Goal: Information Seeking & Learning: Learn about a topic

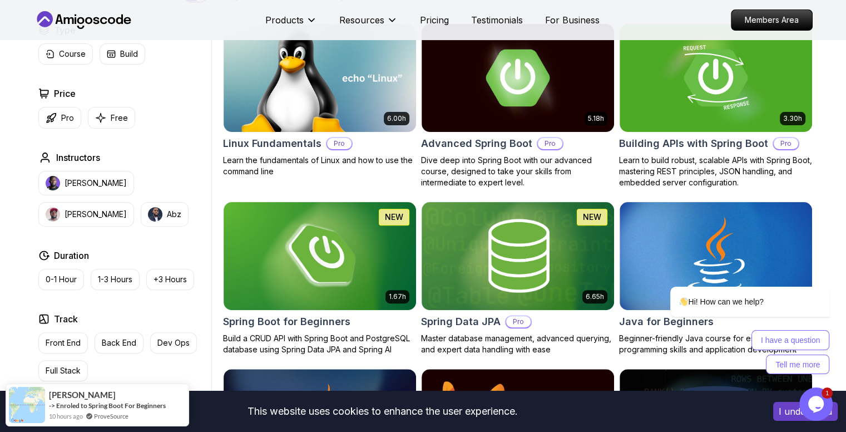
scroll to position [327, 0]
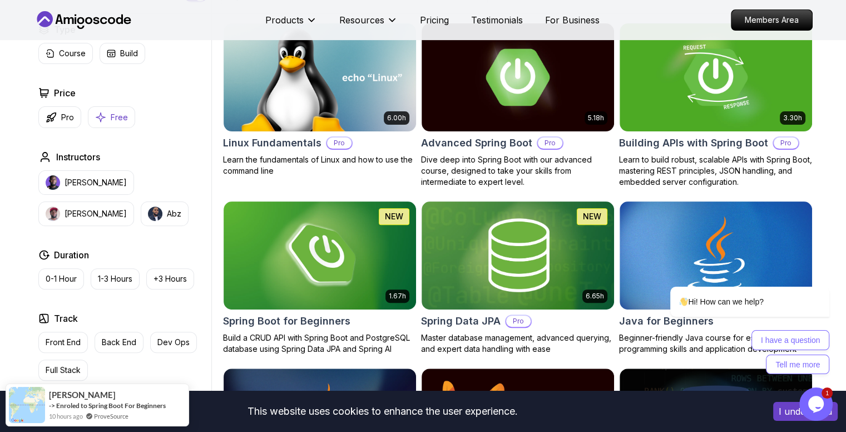
click at [111, 115] on p "Free" at bounding box center [119, 117] width 17 height 11
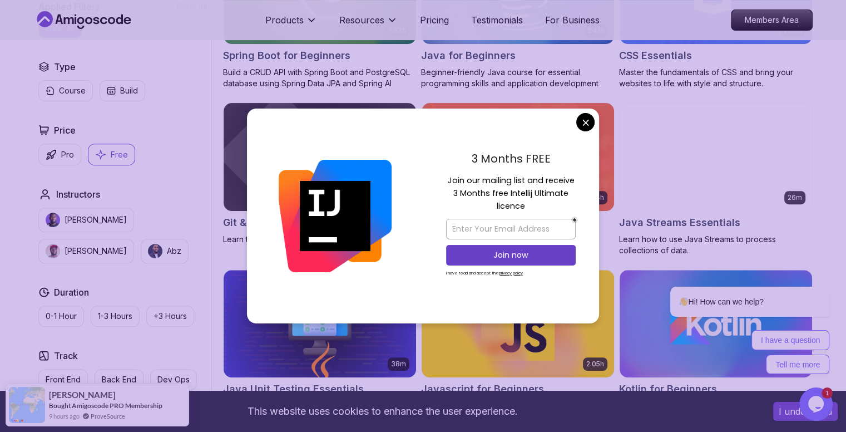
scroll to position [416, 0]
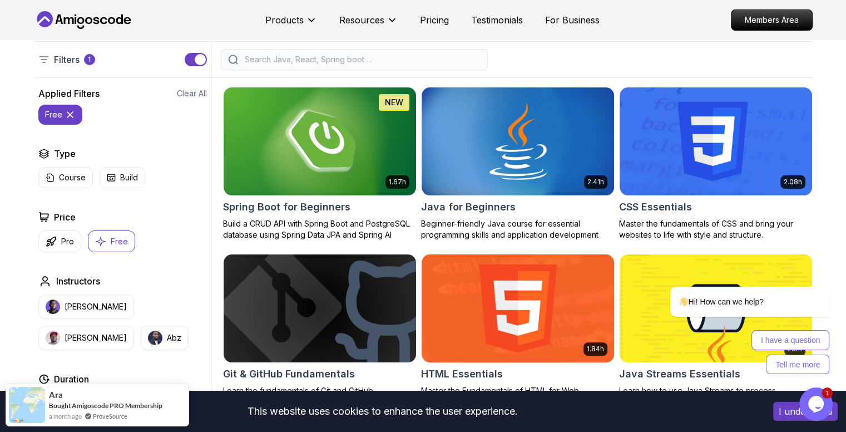
scroll to position [263, 0]
click at [474, 164] on img at bounding box center [518, 141] width 202 height 113
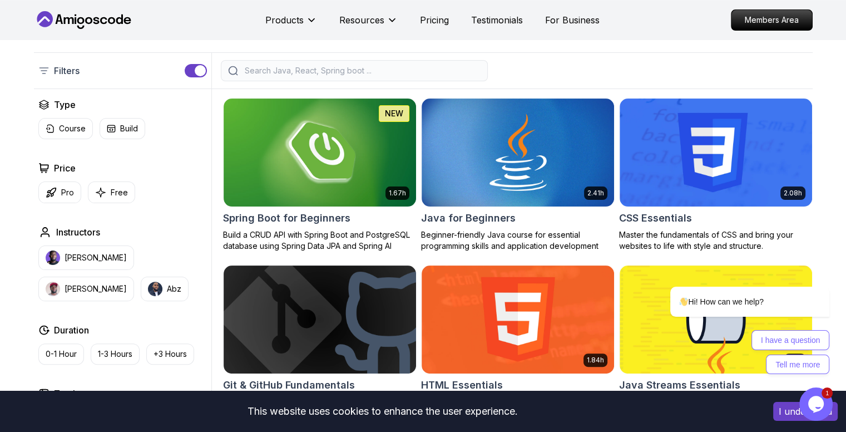
scroll to position [263, 0]
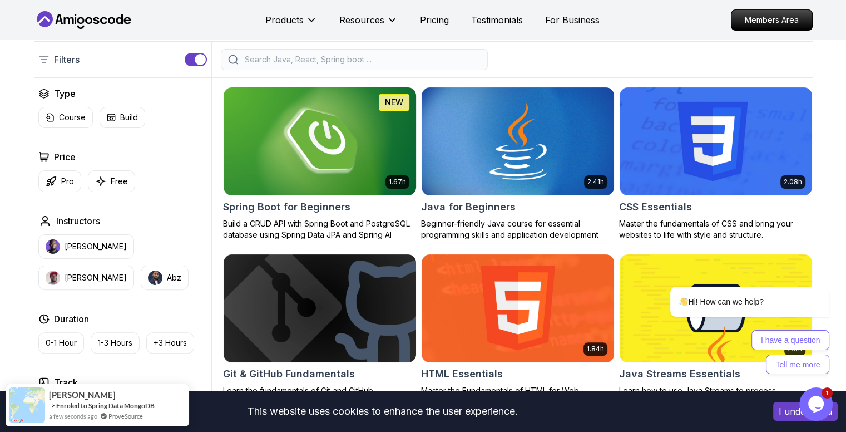
click at [346, 149] on img at bounding box center [320, 141] width 202 height 113
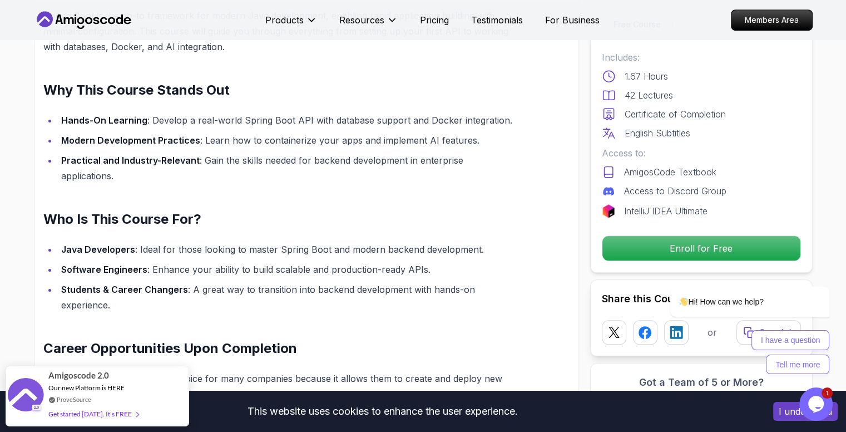
scroll to position [761, 0]
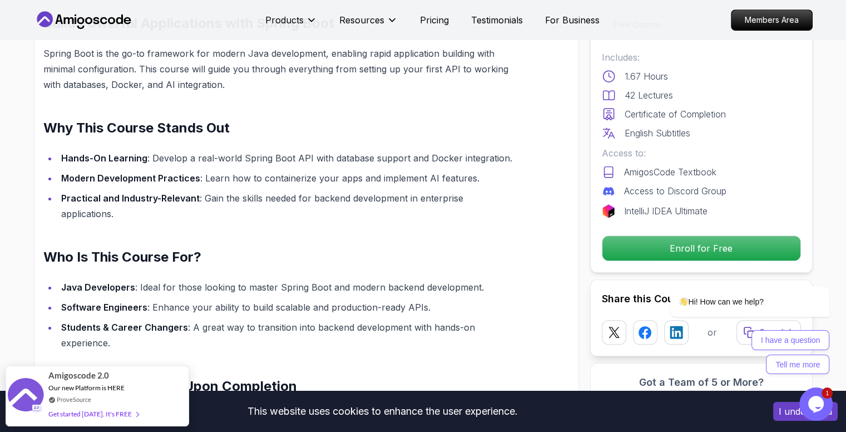
click at [353, 185] on li "Modern Development Practices : Learn how to containerize your apps and implemen…" at bounding box center [287, 178] width 459 height 16
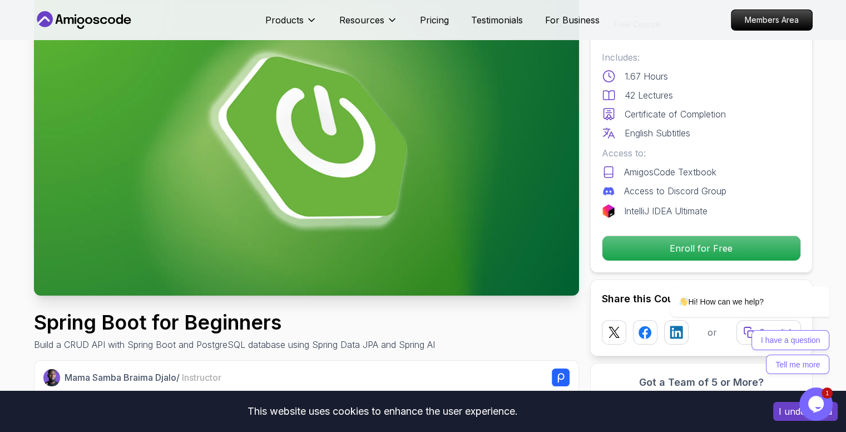
scroll to position [0, 0]
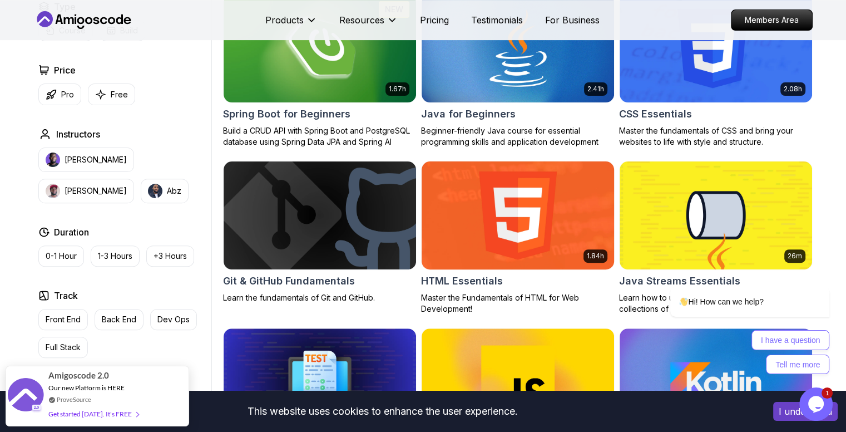
scroll to position [356, 0]
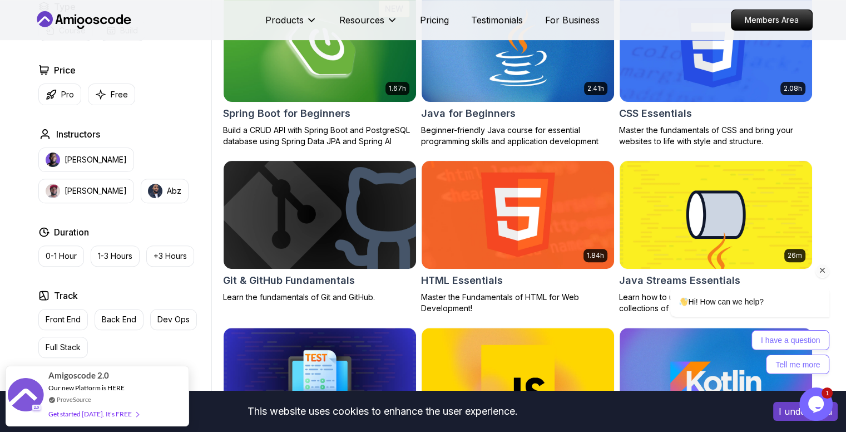
click at [649, 212] on div "Hi! How can we help? I have a question Tell me more" at bounding box center [735, 281] width 200 height 195
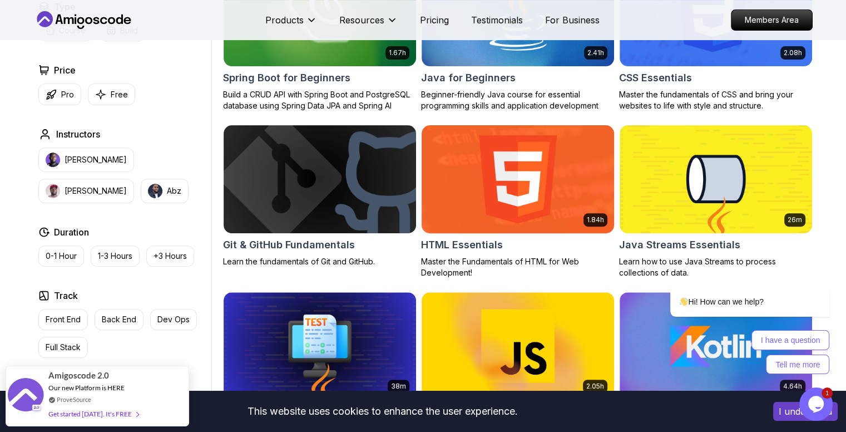
scroll to position [393, 0]
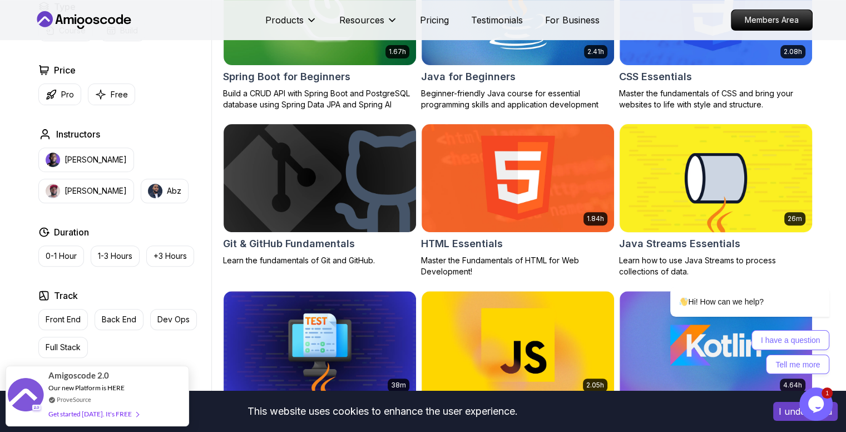
click at [660, 145] on img at bounding box center [716, 177] width 202 height 113
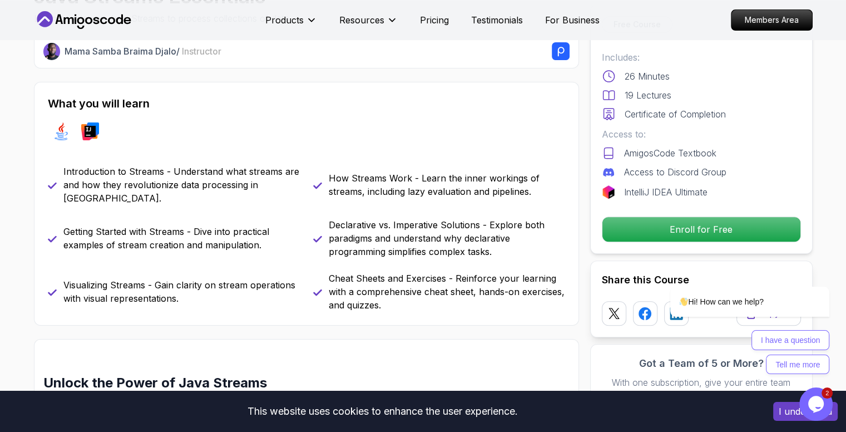
scroll to position [405, 0]
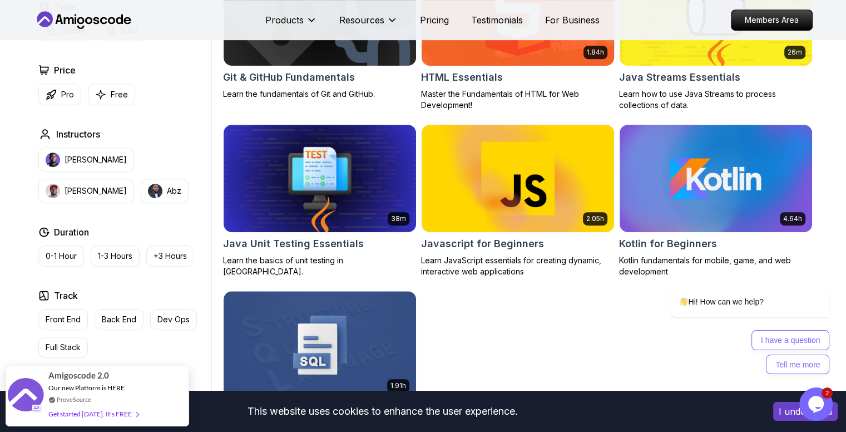
scroll to position [560, 0]
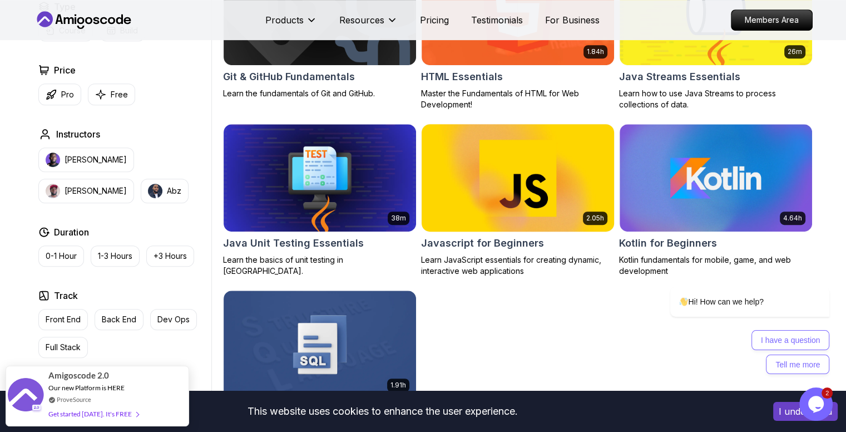
click at [543, 160] on img at bounding box center [518, 177] width 202 height 113
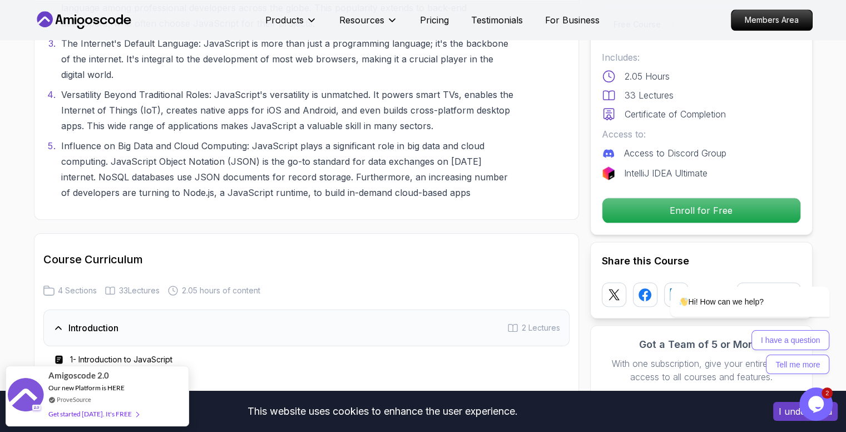
scroll to position [1359, 0]
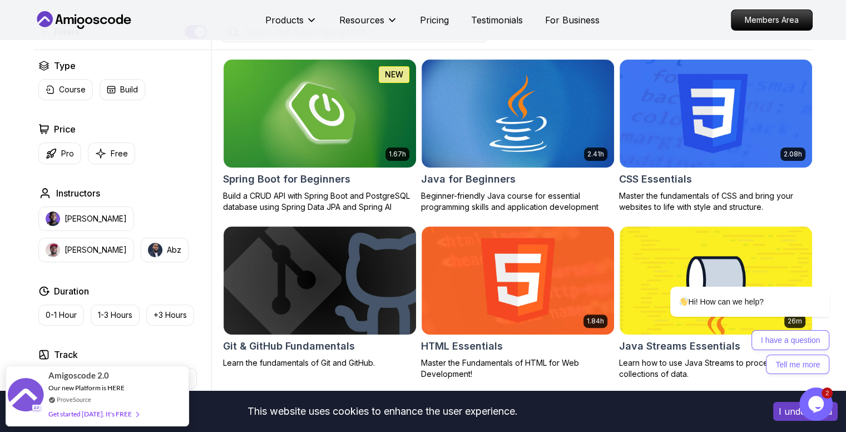
scroll to position [291, 0]
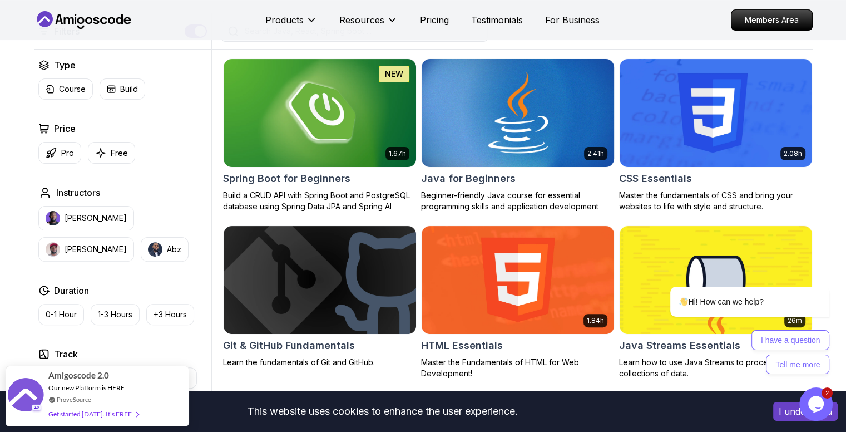
click at [560, 136] on img at bounding box center [518, 112] width 202 height 113
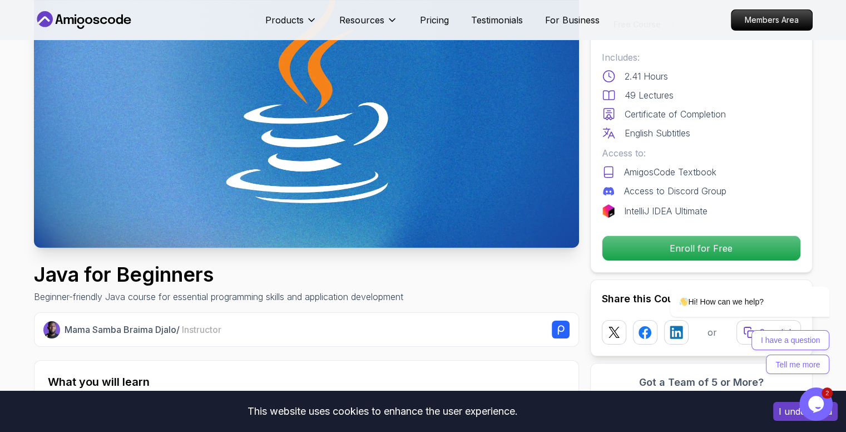
scroll to position [127, 0]
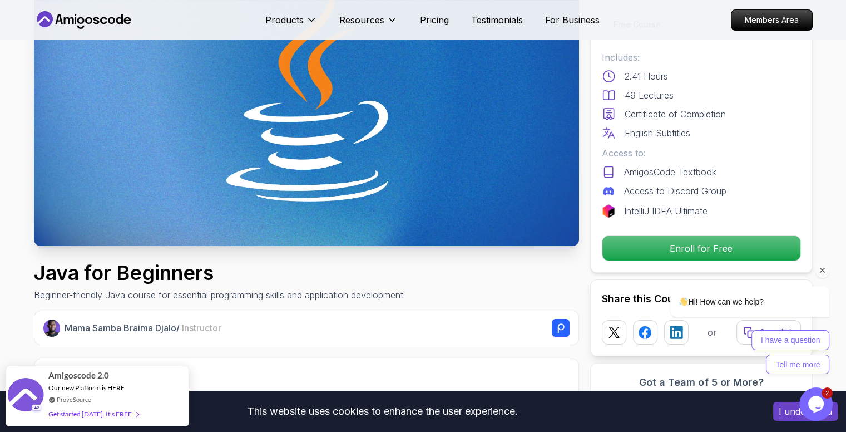
click at [648, 241] on div "Hi! How can we help? I have a question Tell me more" at bounding box center [735, 281] width 200 height 195
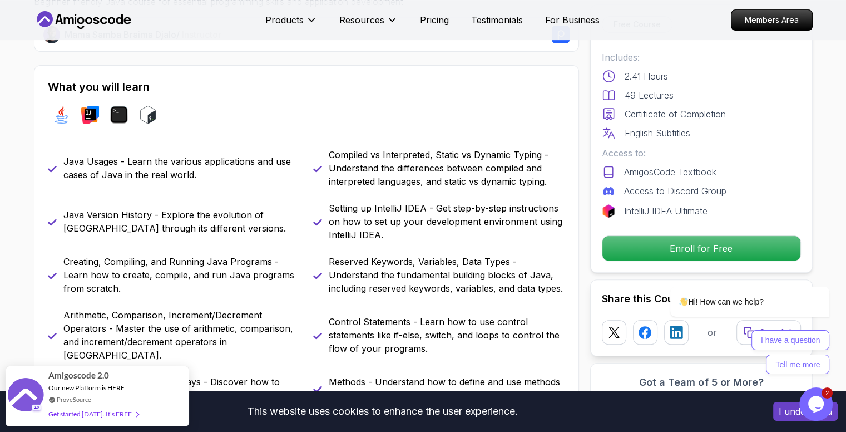
scroll to position [460, 0]
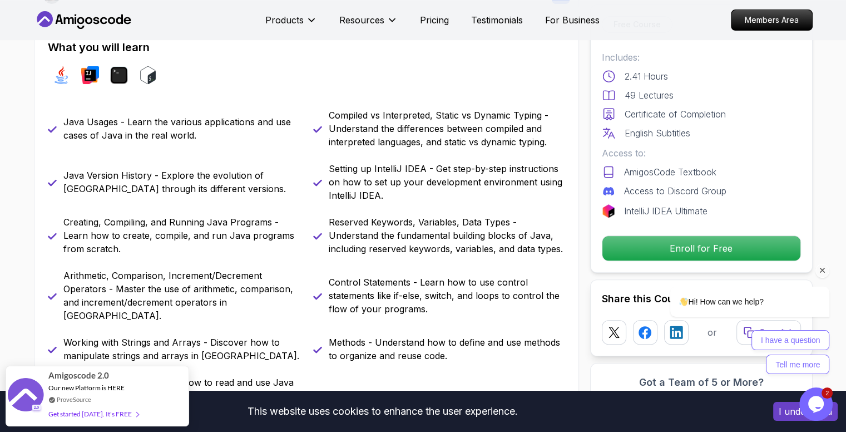
click at [734, 240] on div "Hi! How can we help? I have a question Tell me more" at bounding box center [735, 281] width 200 height 195
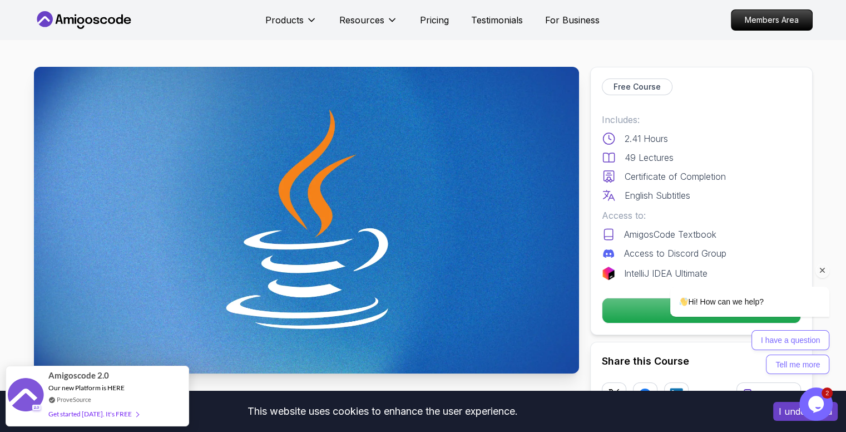
click at [637, 303] on div "Hi! How can we help? I have a question Tell me more" at bounding box center [735, 281] width 200 height 195
click at [822, 272] on icon "Chat attention grabber" at bounding box center [823, 270] width 10 height 10
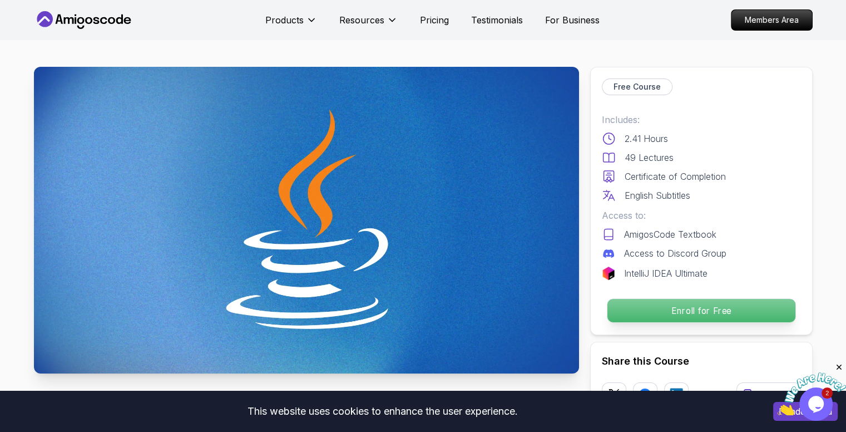
click at [736, 310] on p "Enroll for Free" at bounding box center [701, 310] width 188 height 23
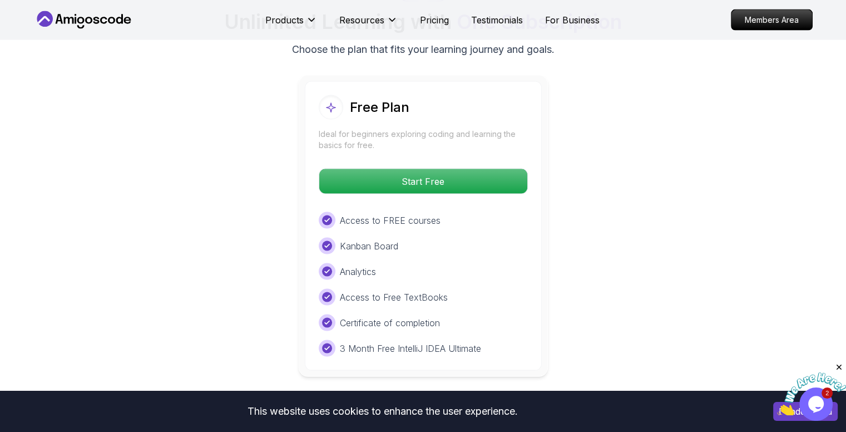
scroll to position [2271, 0]
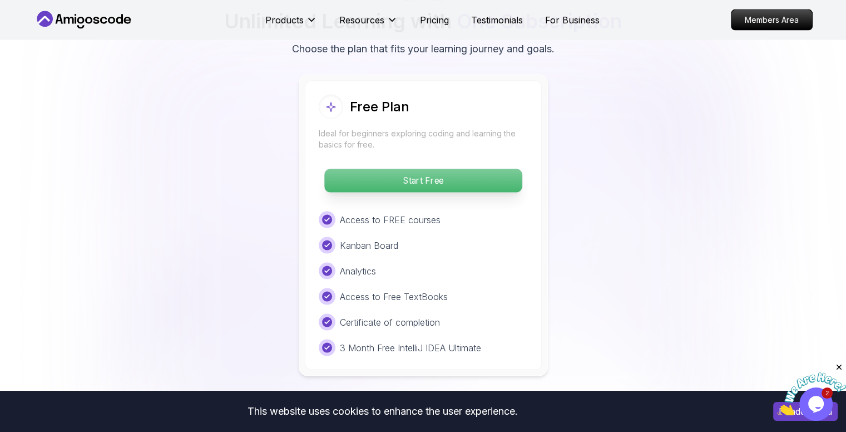
click at [479, 169] on p "Start Free" at bounding box center [423, 180] width 198 height 23
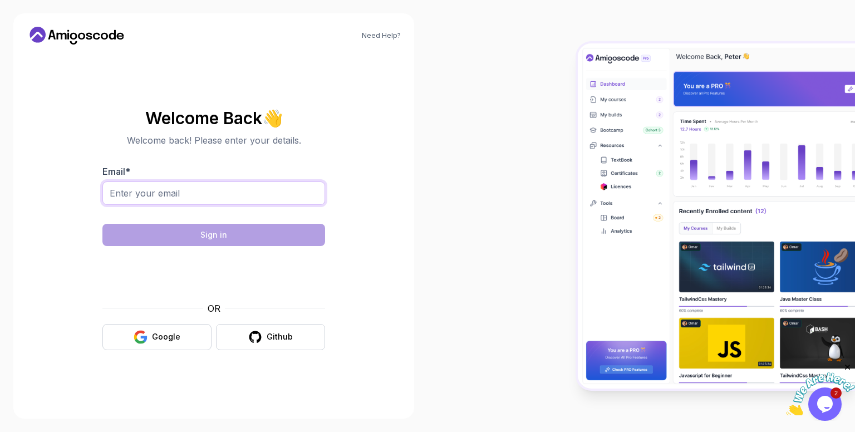
click at [291, 196] on input "Email *" at bounding box center [213, 192] width 223 height 23
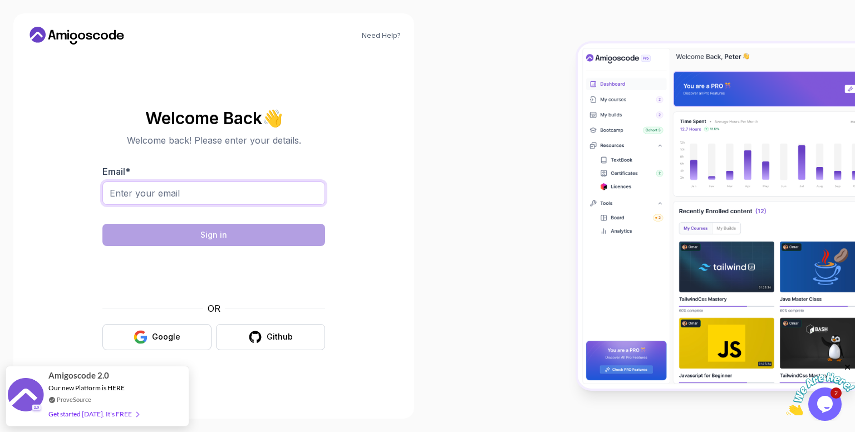
type input "[EMAIL_ADDRESS][DOMAIN_NAME]"
click at [184, 339] on button "Google" at bounding box center [156, 337] width 109 height 26
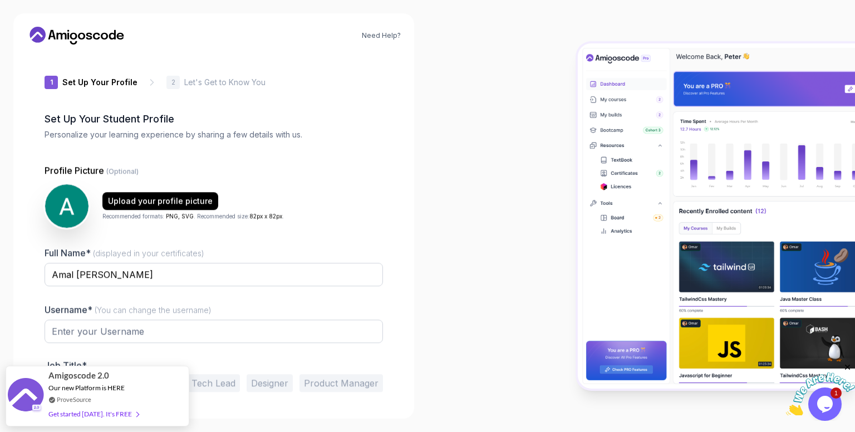
type input "vividwolf0b911"
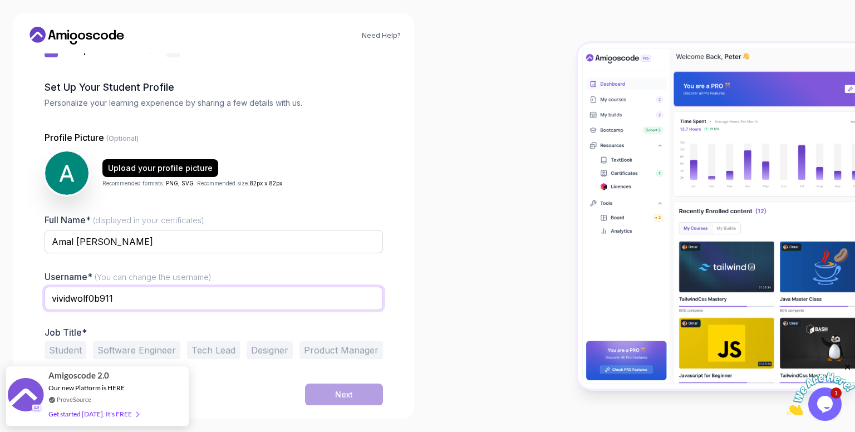
click at [196, 299] on input "vividwolf0b911" at bounding box center [214, 298] width 338 height 23
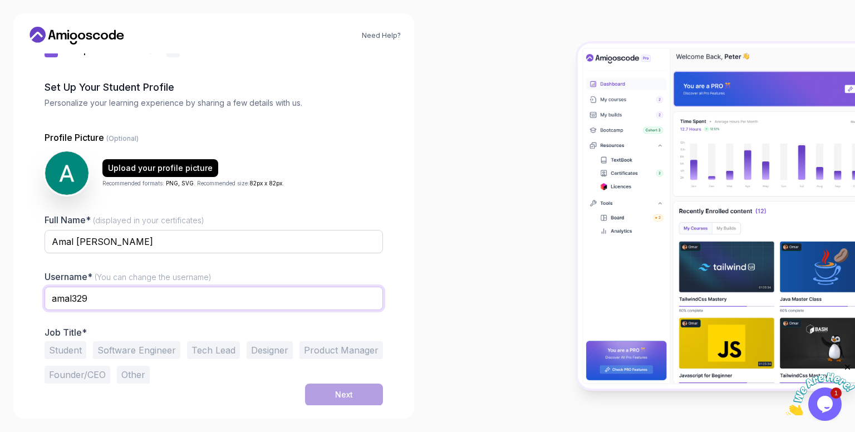
type input "amal329"
click at [72, 349] on button "Student" at bounding box center [66, 350] width 42 height 18
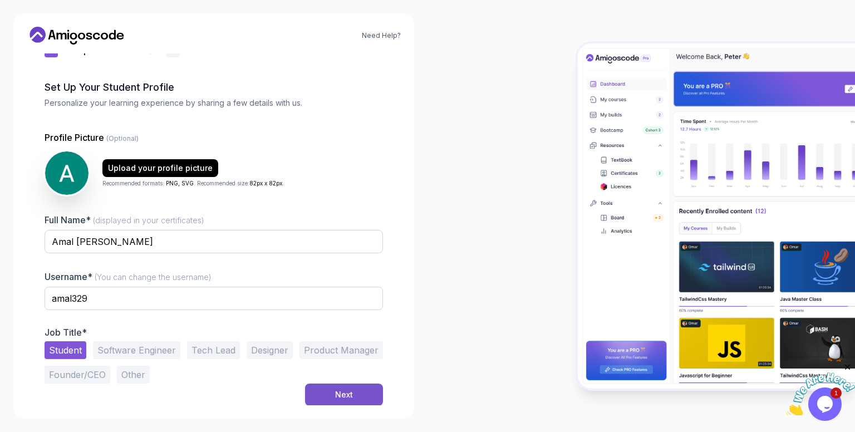
click at [356, 394] on button "Next" at bounding box center [344, 394] width 78 height 22
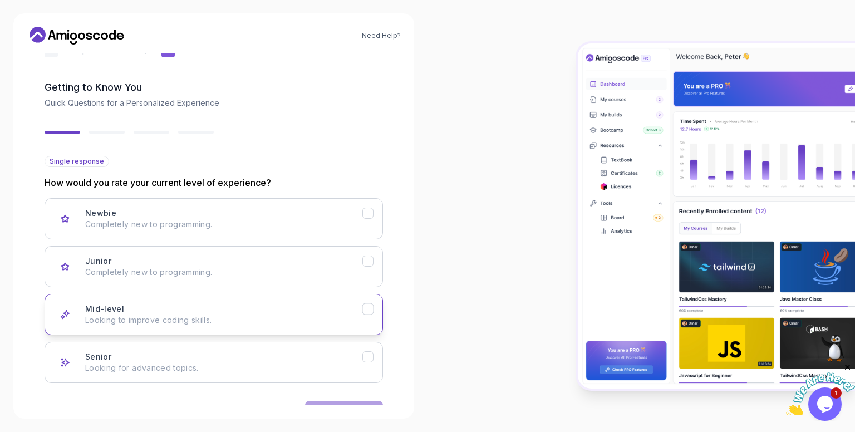
click at [285, 316] on p "Looking to improve coding skills." at bounding box center [223, 319] width 277 height 11
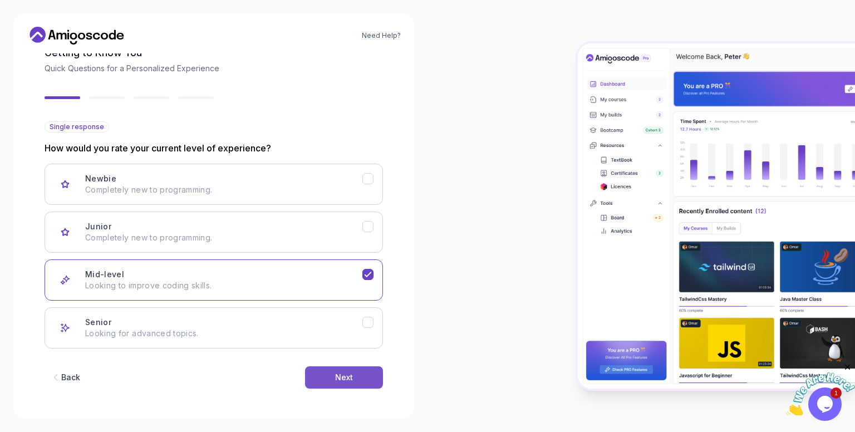
click at [338, 376] on div "Next" at bounding box center [344, 377] width 18 height 11
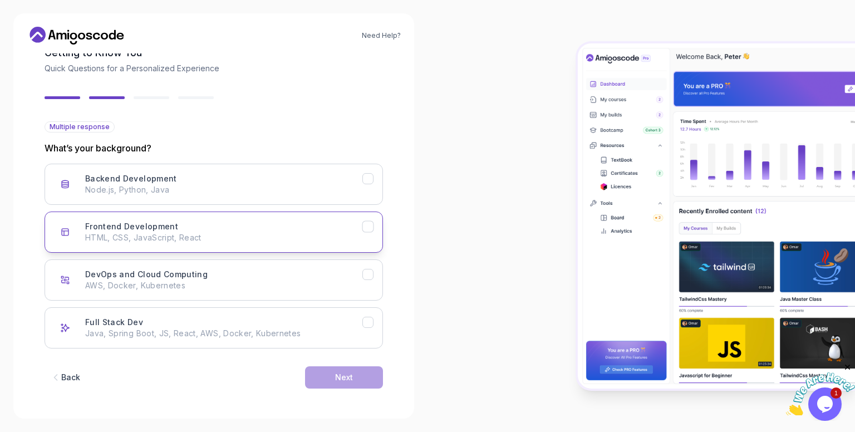
click at [253, 232] on p "HTML, CSS, JavaScript, React" at bounding box center [223, 237] width 277 height 11
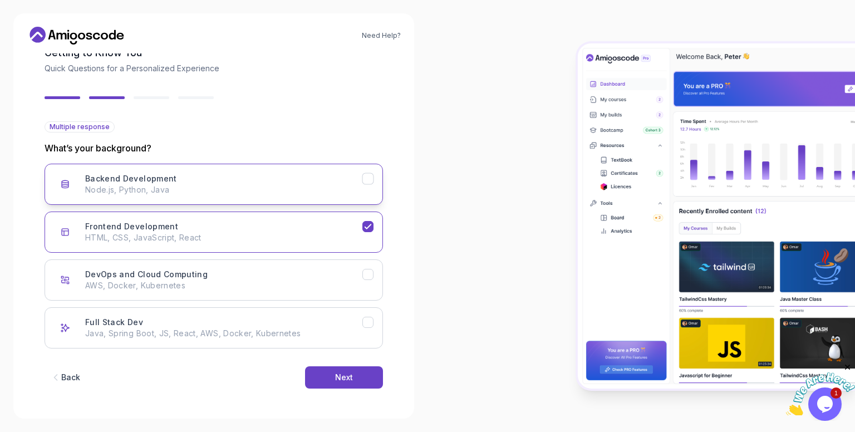
click at [289, 183] on div "Backend Development Node.js, Python, Java" at bounding box center [223, 184] width 277 height 22
click at [344, 368] on button "Next" at bounding box center [344, 377] width 78 height 22
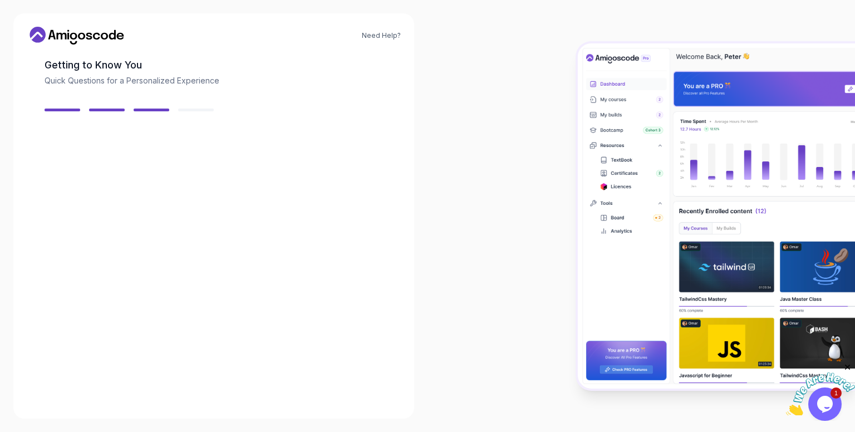
scroll to position [53, 0]
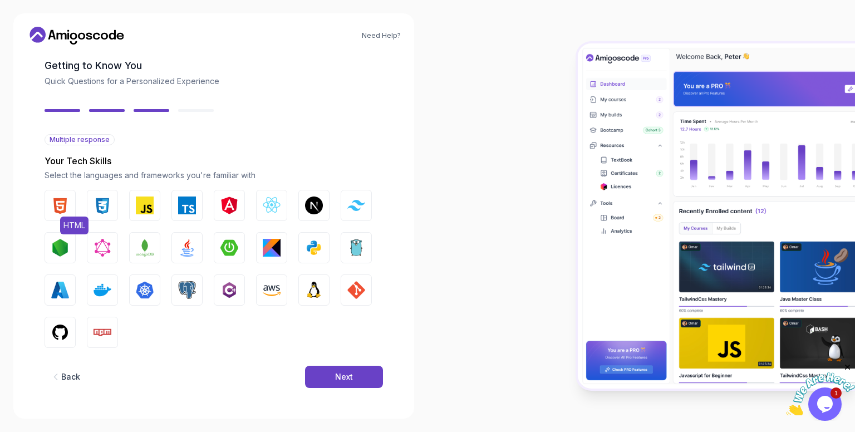
click at [71, 204] on button "HTML" at bounding box center [60, 205] width 31 height 31
click at [109, 206] on img "button" at bounding box center [102, 205] width 18 height 18
click at [334, 370] on button "Next" at bounding box center [344, 377] width 78 height 22
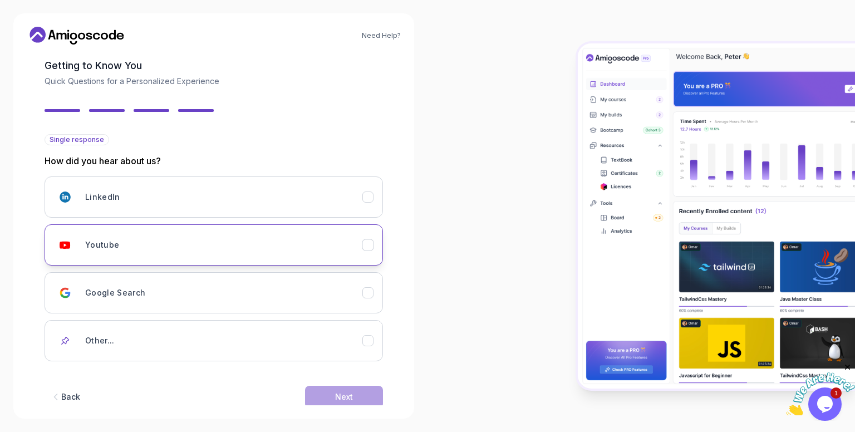
click at [228, 230] on button "Youtube" at bounding box center [214, 244] width 338 height 41
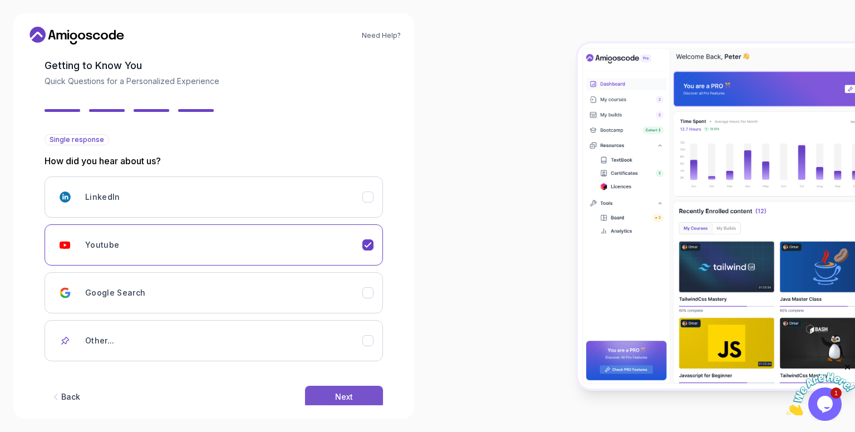
click at [336, 391] on div "Next" at bounding box center [344, 396] width 18 height 11
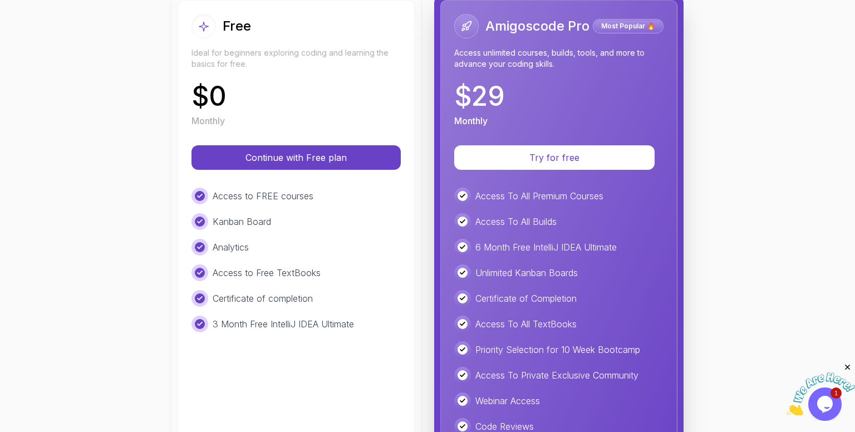
scroll to position [145, 0]
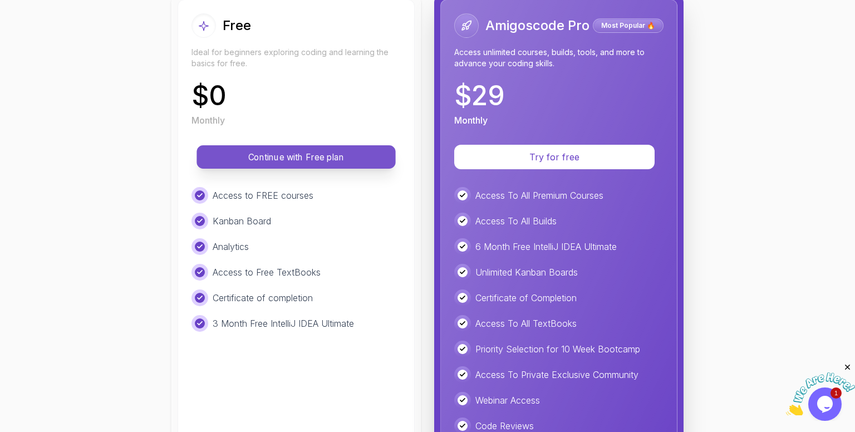
click at [307, 151] on p "Continue with Free plan" at bounding box center [296, 157] width 174 height 13
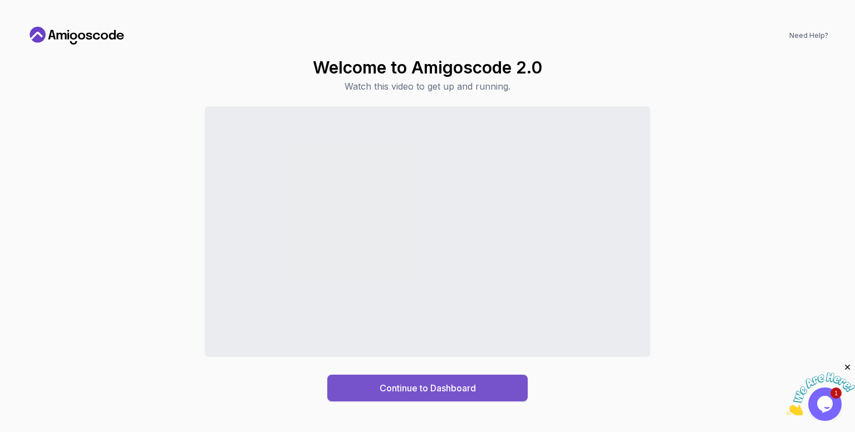
click at [461, 396] on button "Continue to Dashboard" at bounding box center [427, 387] width 200 height 27
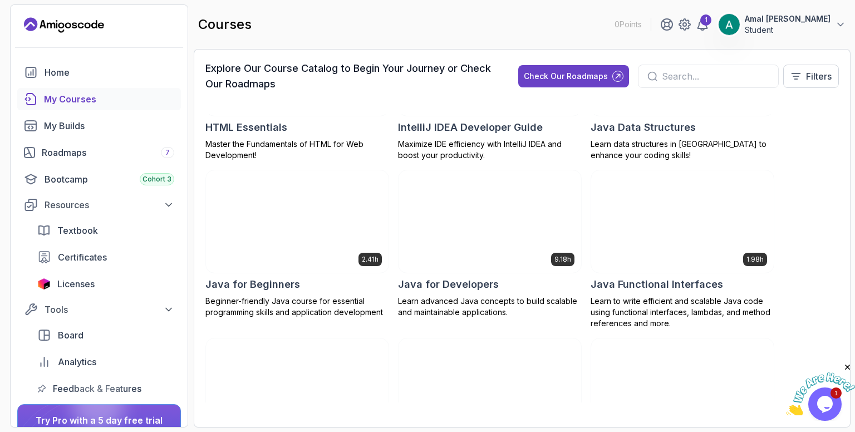
scroll to position [785, 0]
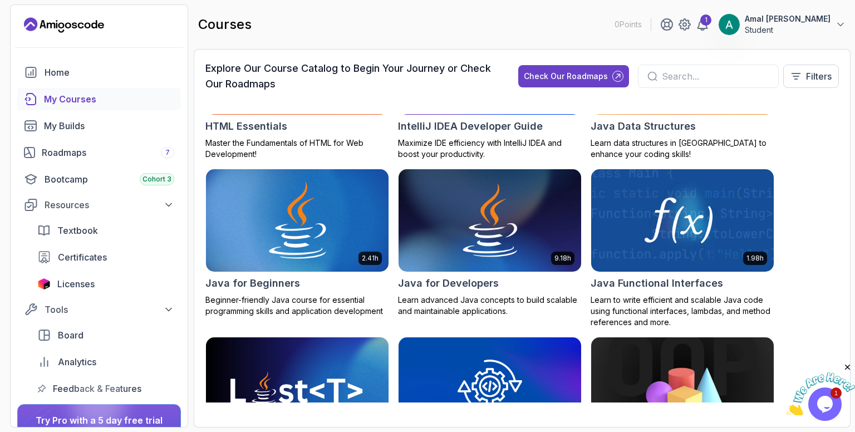
click at [298, 239] on img at bounding box center [296, 220] width 191 height 107
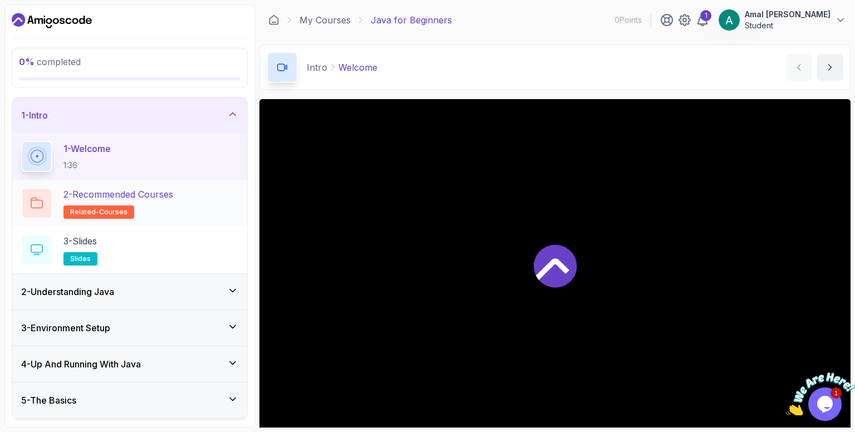
scroll to position [69, 0]
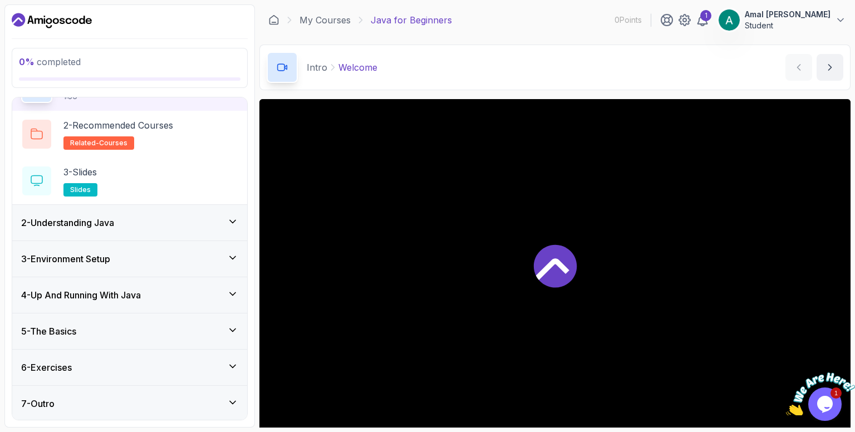
click at [204, 226] on div "2 - Understanding Java" at bounding box center [129, 222] width 217 height 13
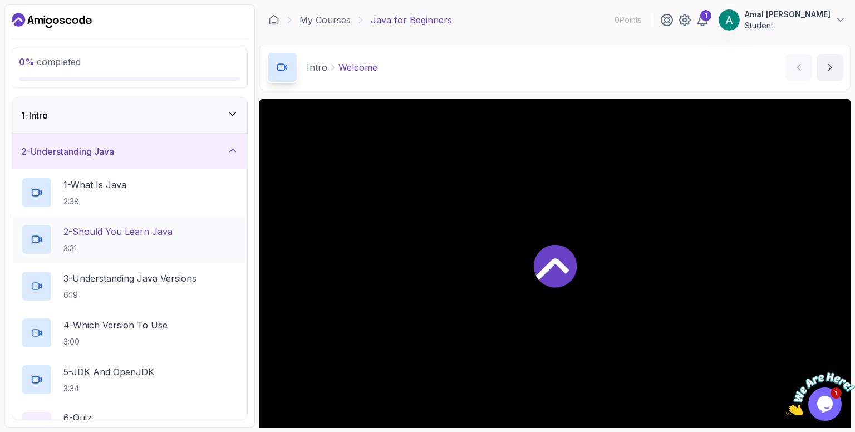
scroll to position [209, 0]
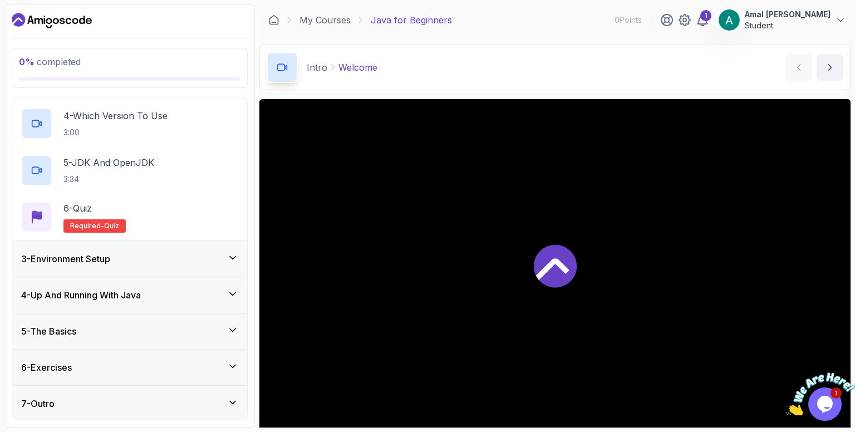
click at [196, 257] on div "3 - Environment Setup" at bounding box center [129, 258] width 217 height 13
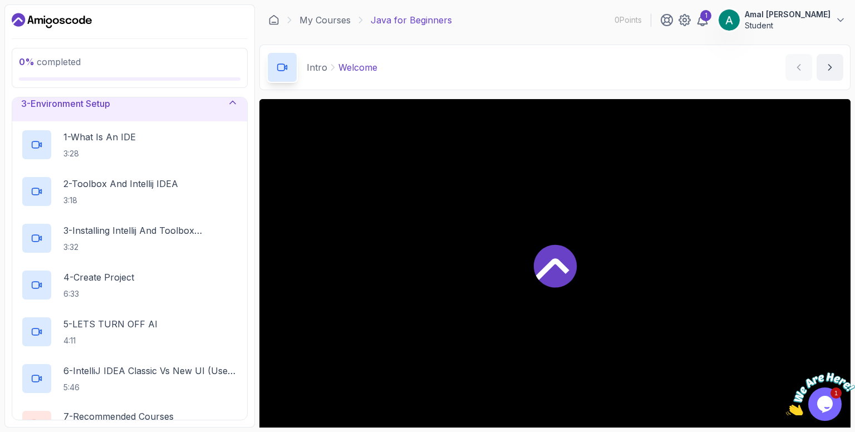
scroll to position [256, 0]
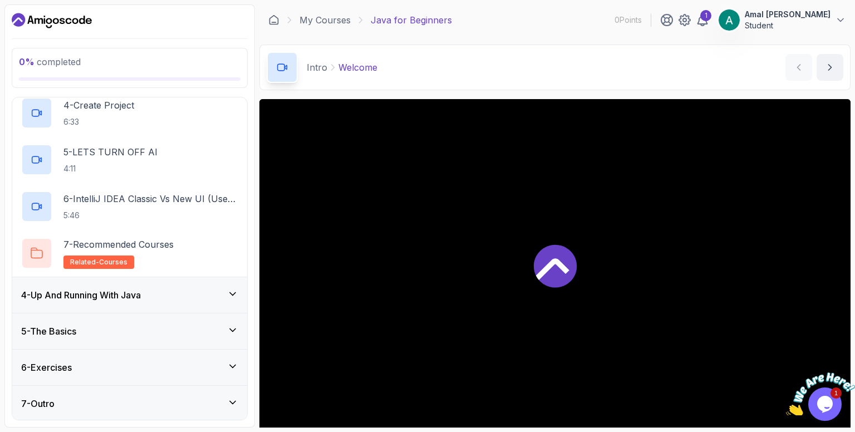
click at [194, 289] on div "4 - Up And Running With Java" at bounding box center [129, 294] width 217 height 13
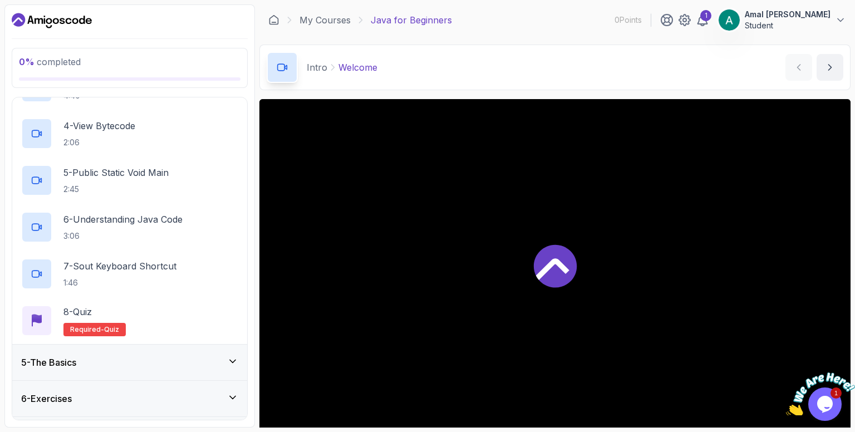
scroll to position [303, 0]
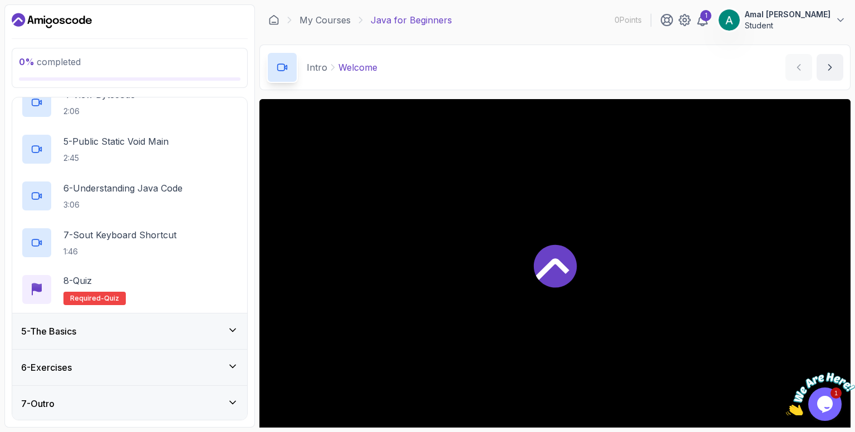
click at [190, 331] on div "5 - The Basics" at bounding box center [129, 330] width 217 height 13
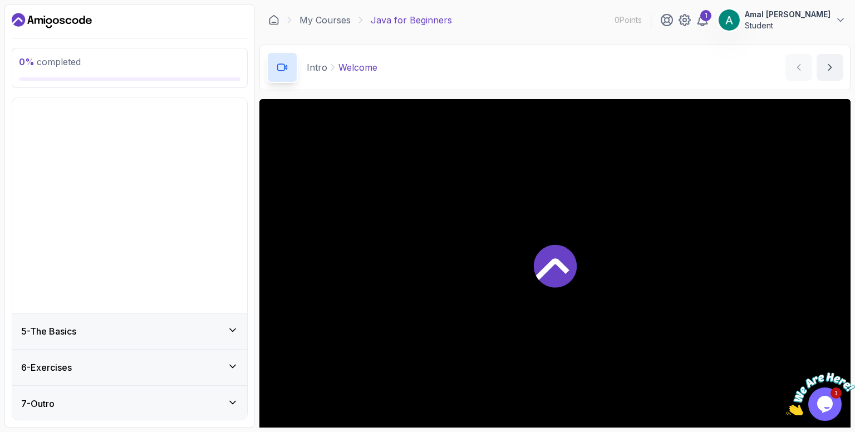
scroll to position [0, 0]
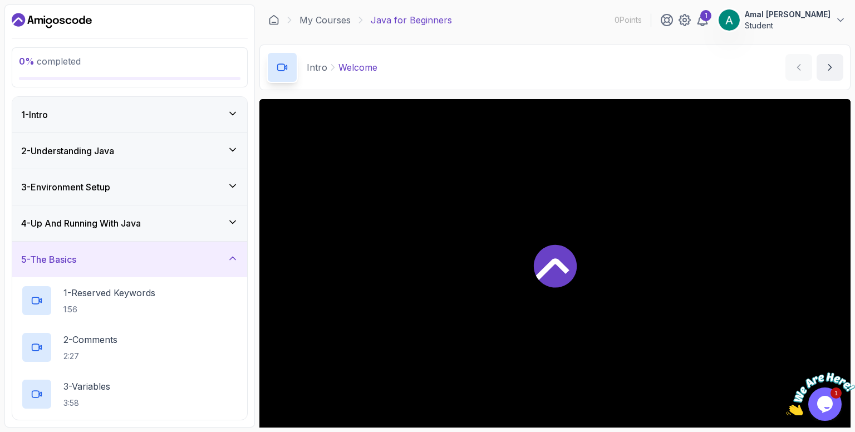
click at [234, 112] on icon at bounding box center [232, 113] width 11 height 11
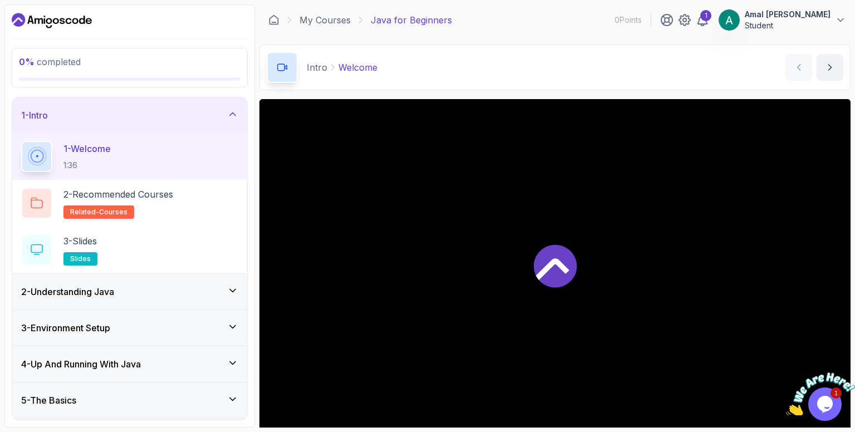
click at [184, 159] on div "1 - Welcome 1:36" at bounding box center [129, 156] width 217 height 31
click at [501, 186] on div at bounding box center [554, 265] width 591 height 332
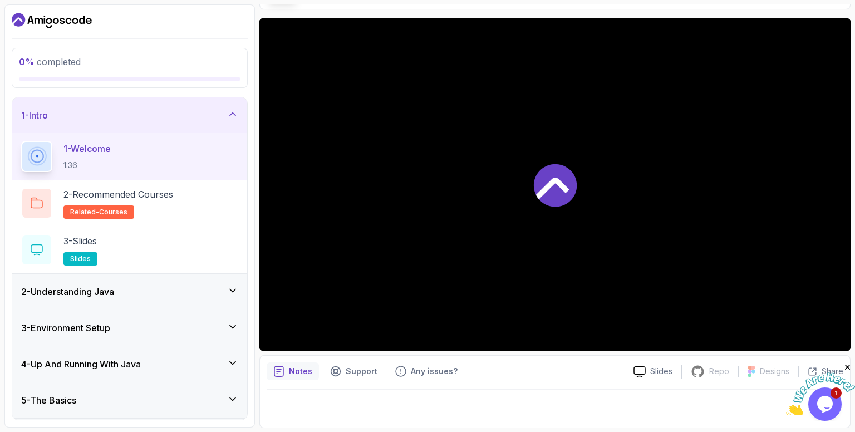
click at [553, 173] on icon at bounding box center [555, 185] width 43 height 43
click at [33, 152] on icon at bounding box center [36, 156] width 13 height 13
click at [548, 191] on icon at bounding box center [555, 185] width 43 height 43
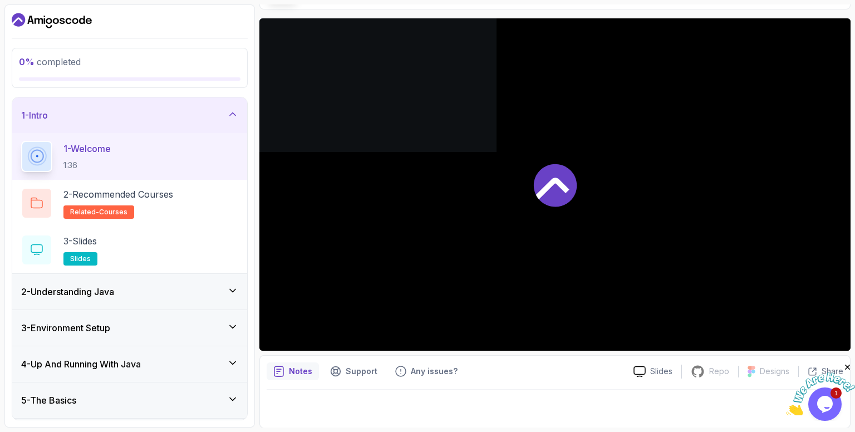
click at [548, 191] on icon at bounding box center [555, 185] width 43 height 43
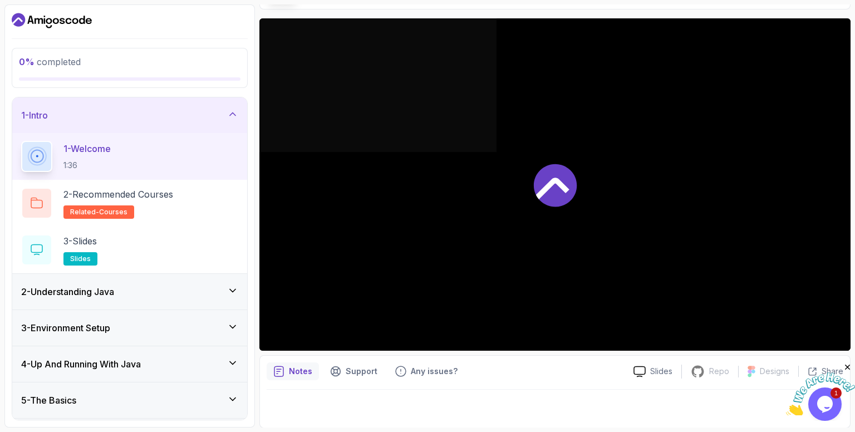
click at [847, 363] on icon "Close" at bounding box center [847, 367] width 10 height 10
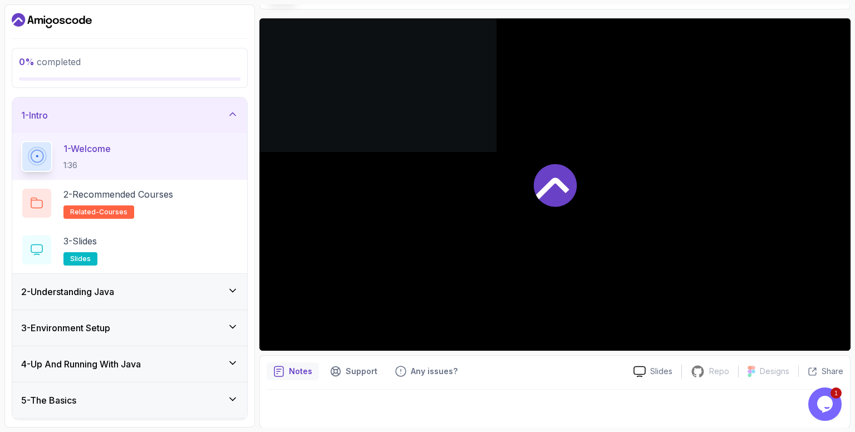
click at [755, 292] on div at bounding box center [554, 184] width 591 height 332
click at [93, 157] on h2 "1 - Welcome 1:36" at bounding box center [86, 156] width 47 height 29
click at [546, 191] on icon at bounding box center [555, 185] width 43 height 43
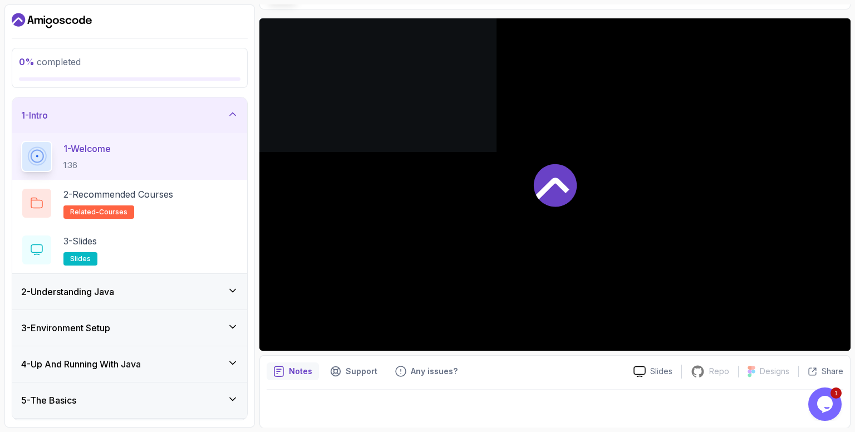
click at [546, 191] on icon at bounding box center [555, 185] width 43 height 43
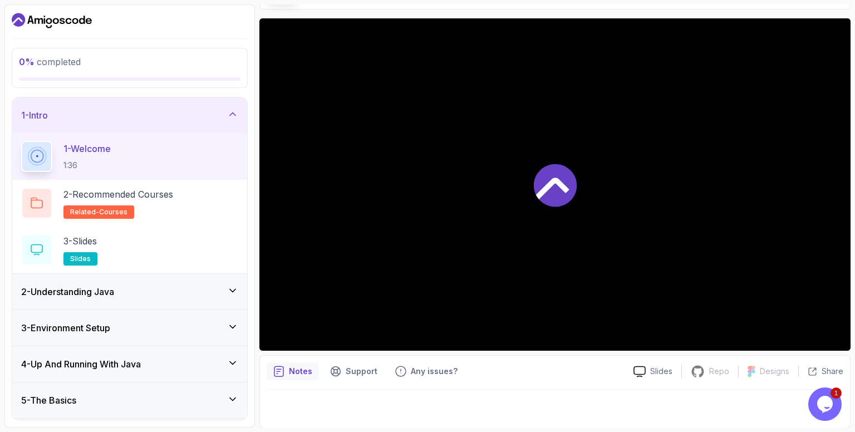
click at [546, 191] on icon at bounding box center [555, 185] width 43 height 43
click at [430, 378] on div "Any issues?" at bounding box center [426, 371] width 76 height 18
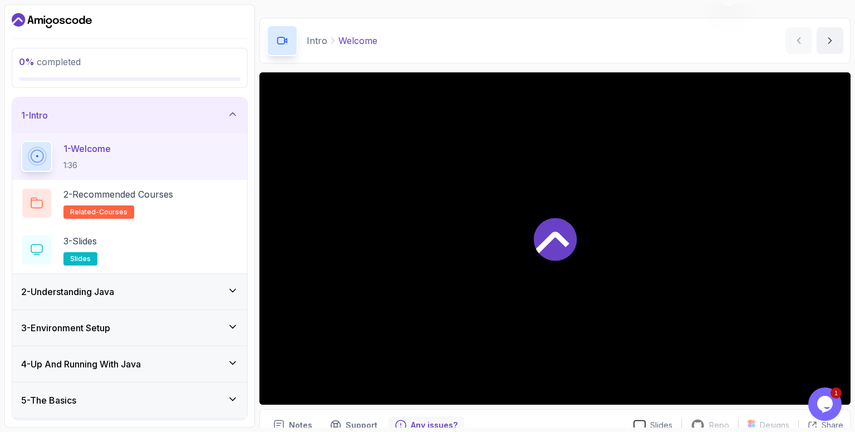
scroll to position [0, 0]
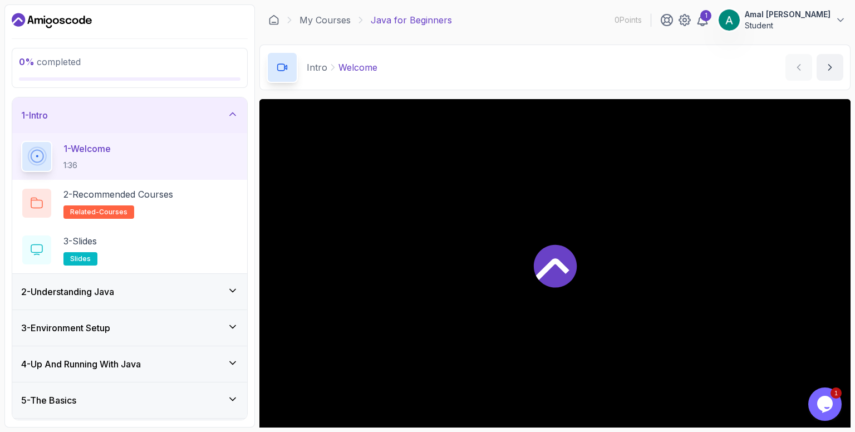
click at [545, 251] on icon at bounding box center [555, 265] width 43 height 43
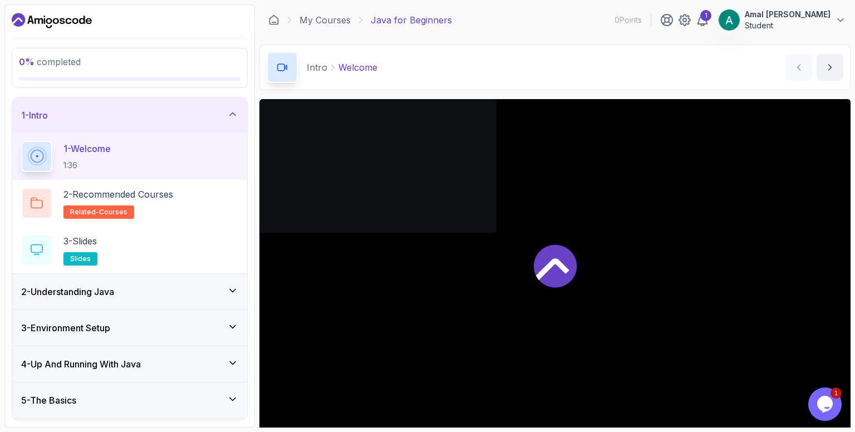
click at [545, 251] on icon at bounding box center [555, 265] width 43 height 43
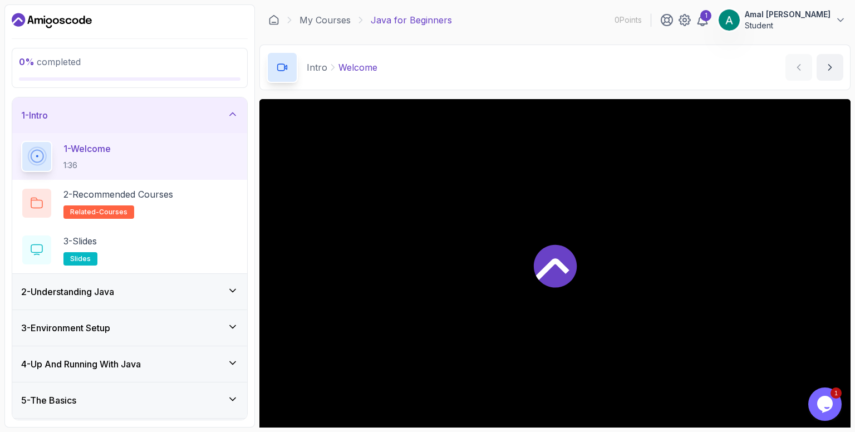
click at [545, 251] on icon at bounding box center [555, 265] width 43 height 43
click at [625, 166] on div at bounding box center [554, 265] width 591 height 332
click at [564, 263] on icon at bounding box center [555, 265] width 43 height 43
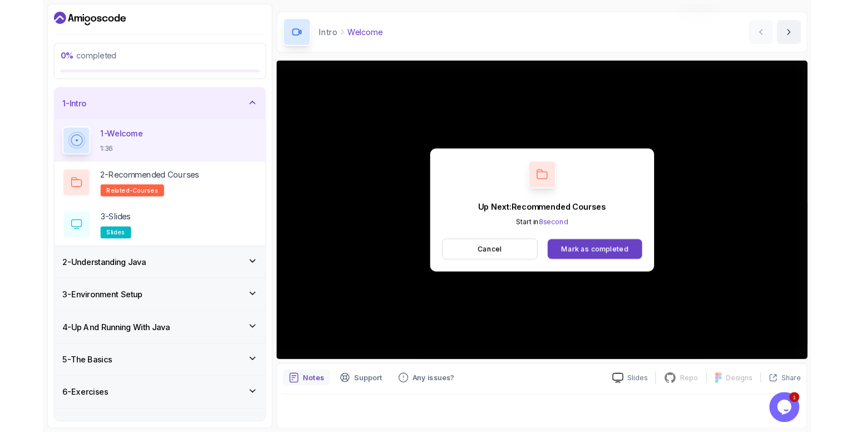
scroll to position [80, 0]
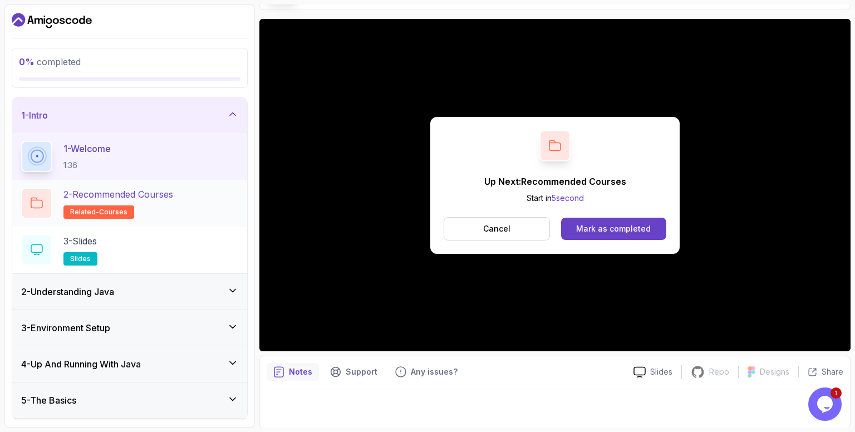
click at [191, 201] on div "2 - Recommended Courses related-courses" at bounding box center [129, 203] width 217 height 31
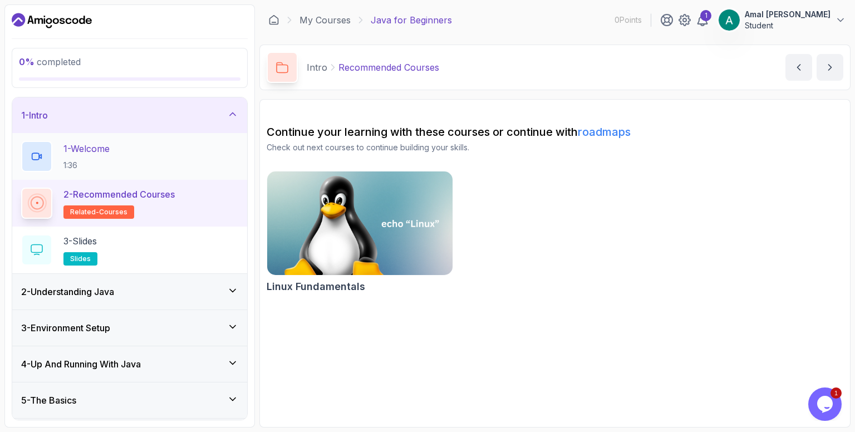
click at [166, 143] on div "1 - Welcome 1:36" at bounding box center [129, 156] width 217 height 31
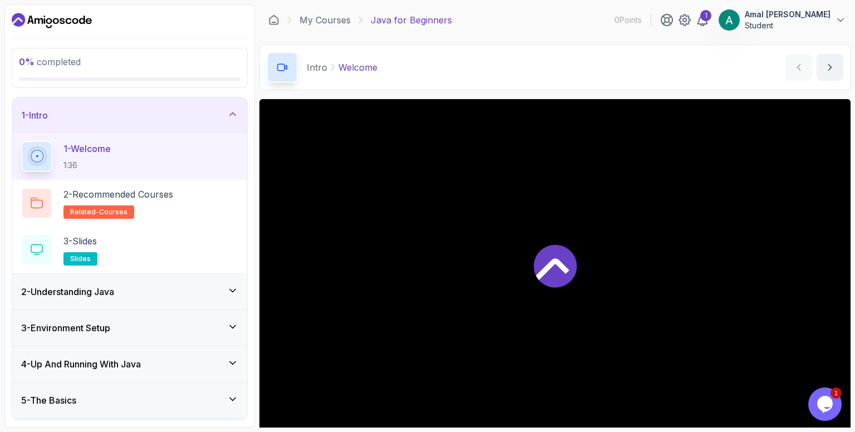
scroll to position [81, 0]
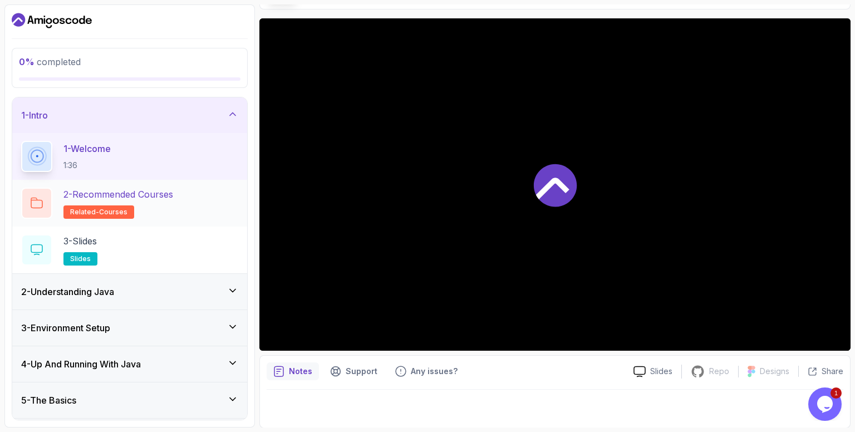
click at [28, 199] on div at bounding box center [36, 203] width 31 height 31
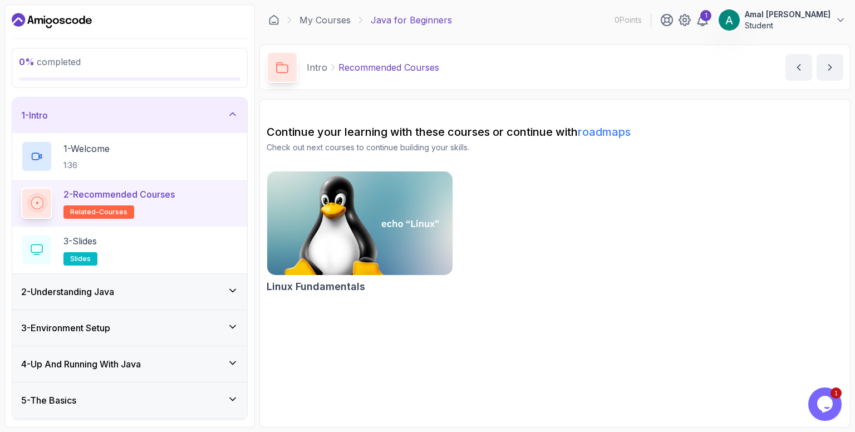
click at [220, 292] on div "2 - Understanding Java" at bounding box center [129, 291] width 217 height 13
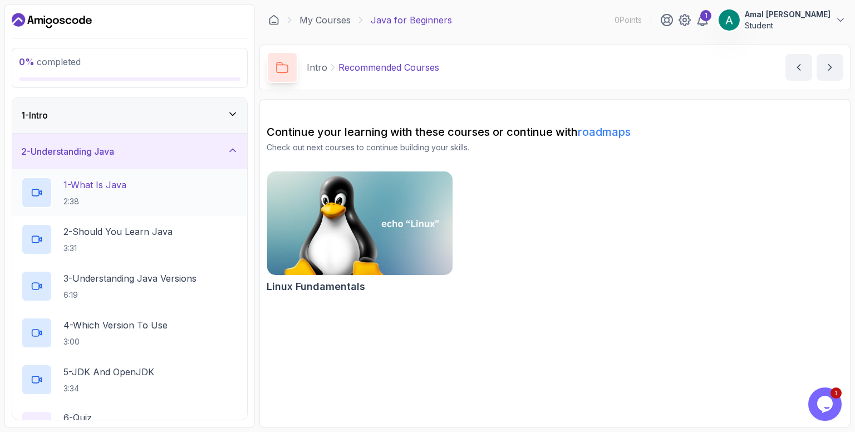
click at [135, 183] on div "1 - What Is Java 2:38" at bounding box center [129, 192] width 217 height 31
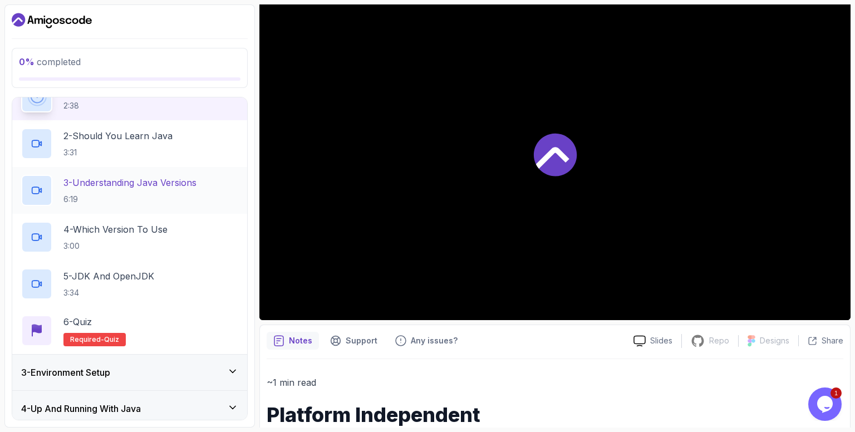
scroll to position [103, 0]
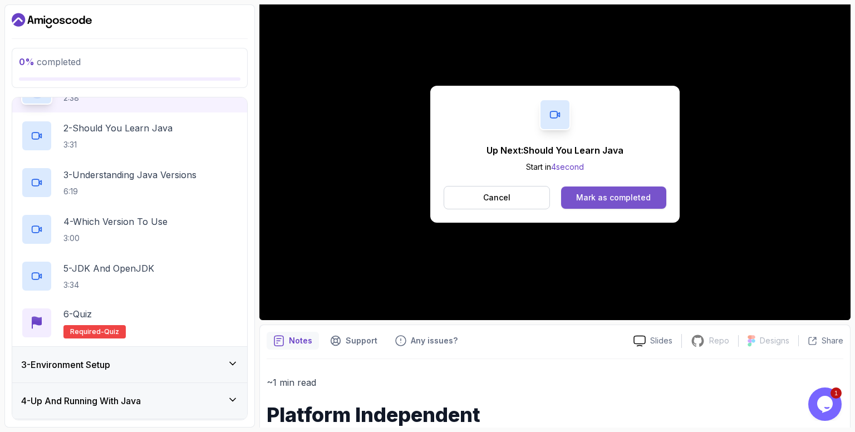
click at [583, 193] on div "Mark as completed" at bounding box center [613, 197] width 75 height 11
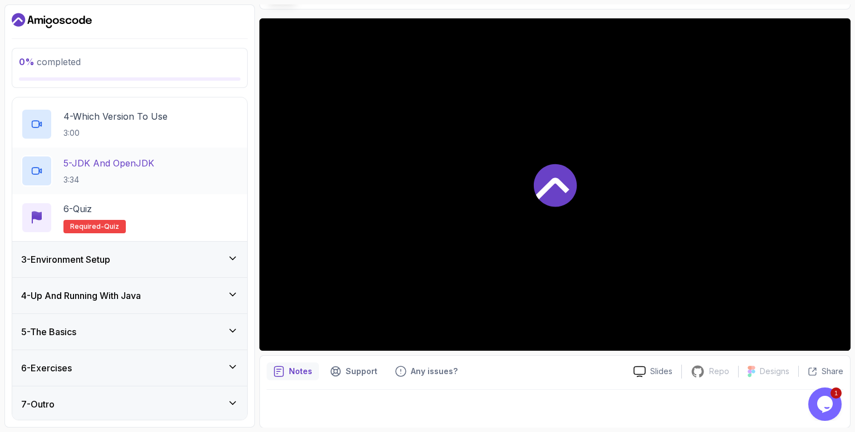
scroll to position [205, 0]
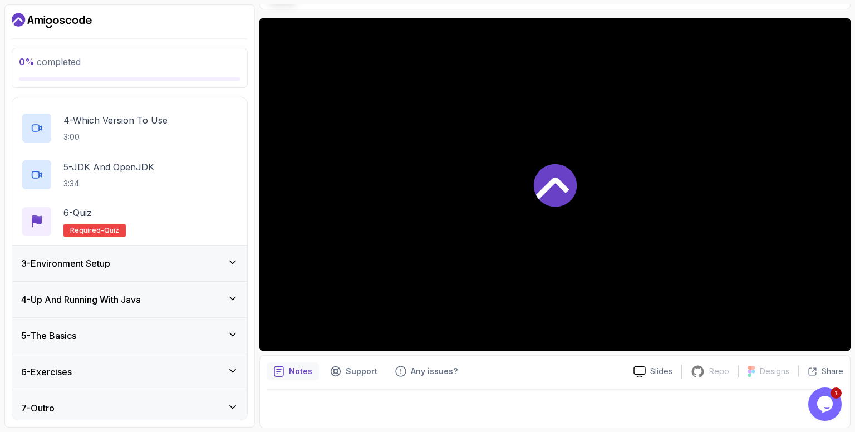
click at [152, 259] on div "3 - Environment Setup" at bounding box center [129, 263] width 217 height 13
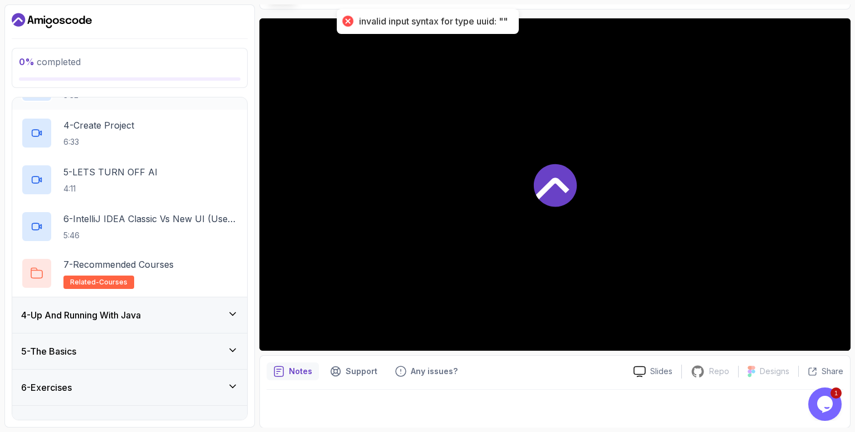
scroll to position [239, 0]
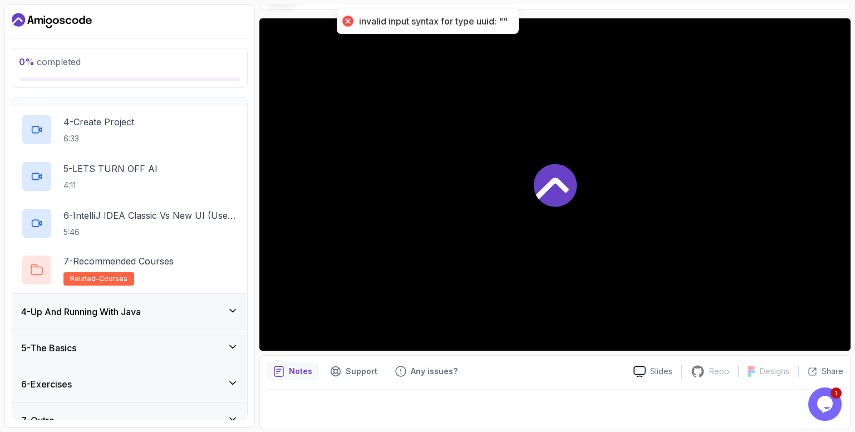
click at [189, 305] on div "4 - Up And Running With Java" at bounding box center [129, 311] width 217 height 13
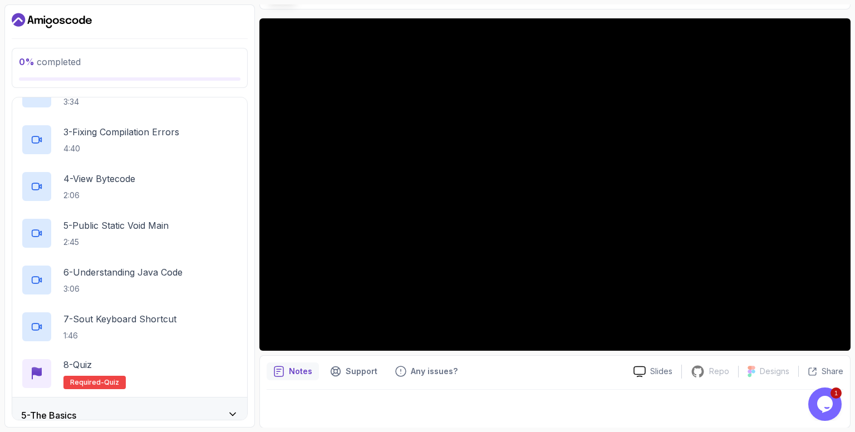
scroll to position [303, 0]
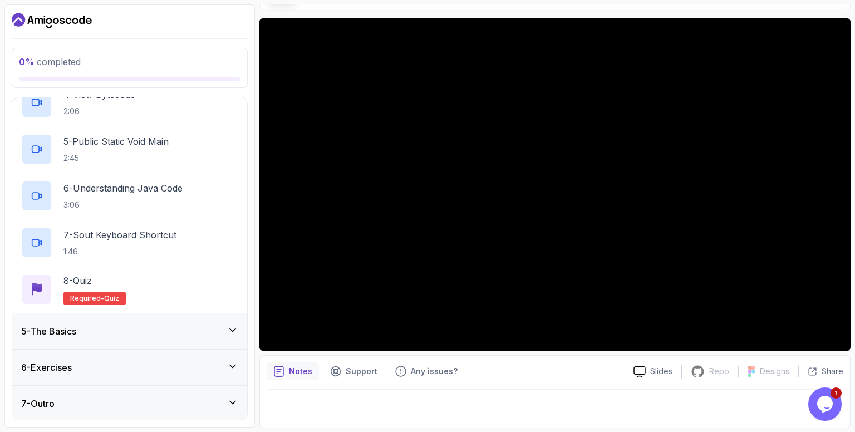
click at [181, 330] on div "5 - The Basics" at bounding box center [129, 330] width 217 height 13
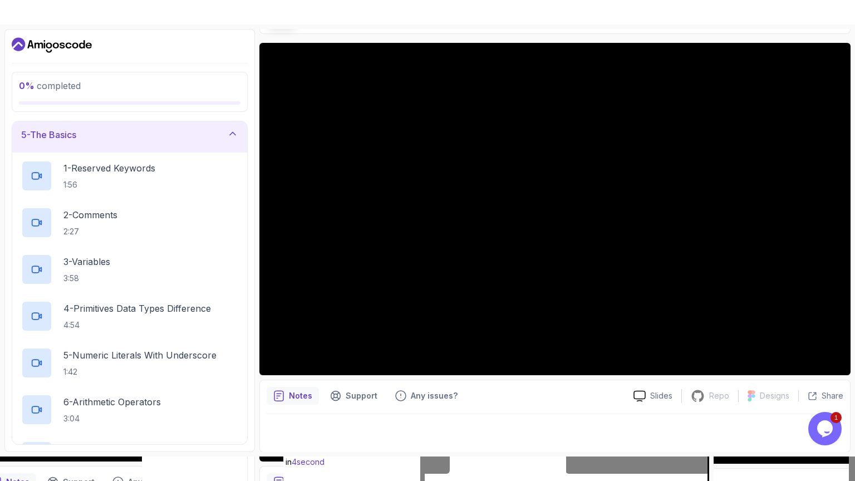
scroll to position [0, 0]
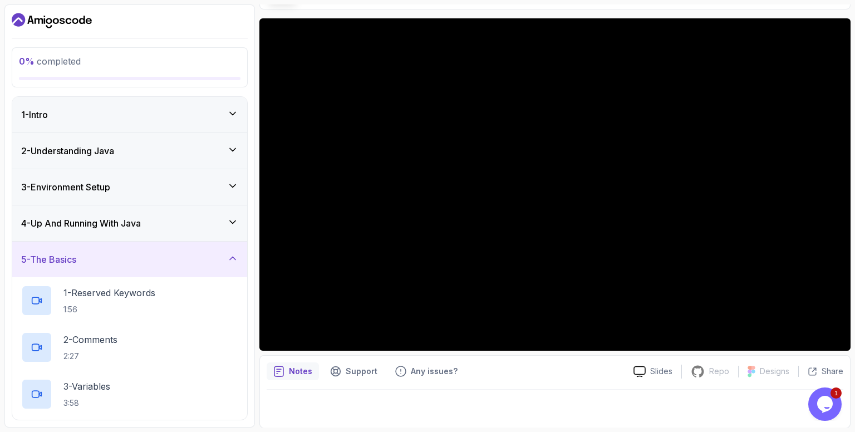
click at [206, 161] on div "2 - Understanding Java" at bounding box center [129, 151] width 235 height 36
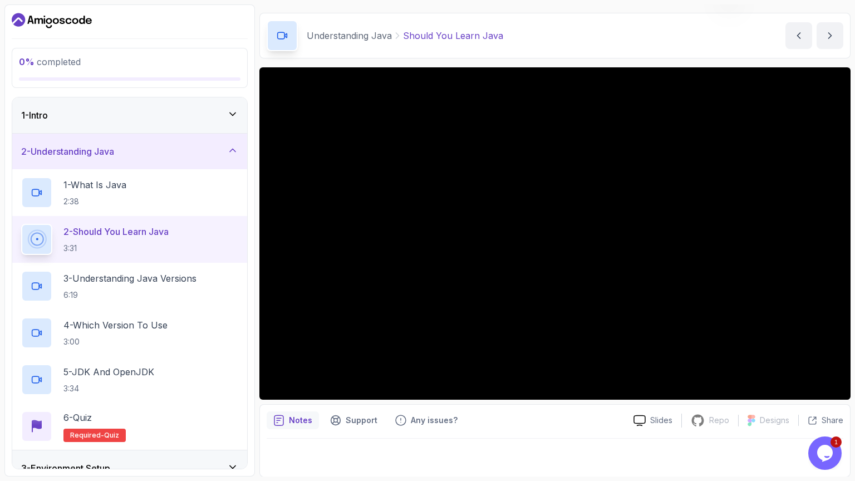
scroll to position [81, 0]
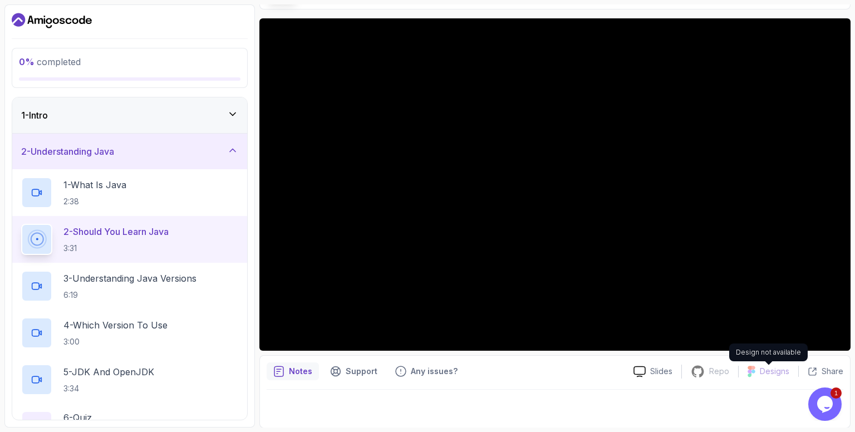
click at [791, 343] on div "Design not available" at bounding box center [768, 352] width 78 height 18
